Goal: Information Seeking & Learning: Check status

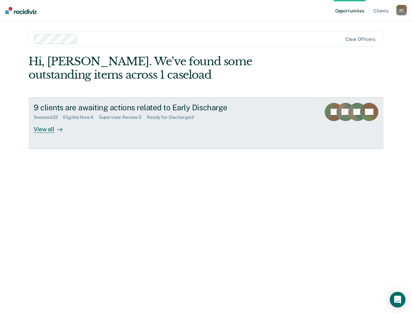
click at [82, 118] on div "Eligible Now : 4" at bounding box center [81, 118] width 36 height 6
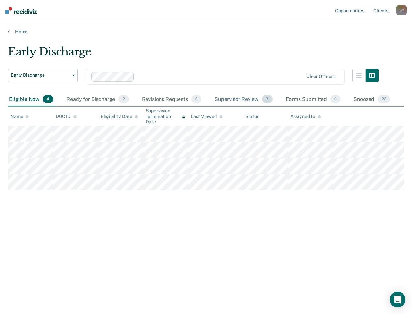
click at [229, 96] on div "Supervisor Review 3" at bounding box center [243, 99] width 61 height 14
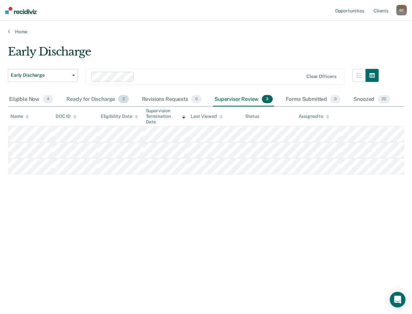
click at [83, 97] on div "Ready for Discharge 2" at bounding box center [97, 99] width 65 height 14
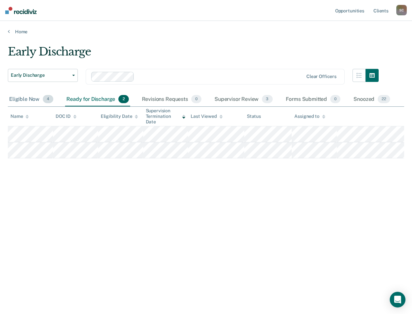
click at [20, 99] on div "Eligible Now 4" at bounding box center [31, 99] width 47 height 14
